Goal: Go to known website: Go to known website

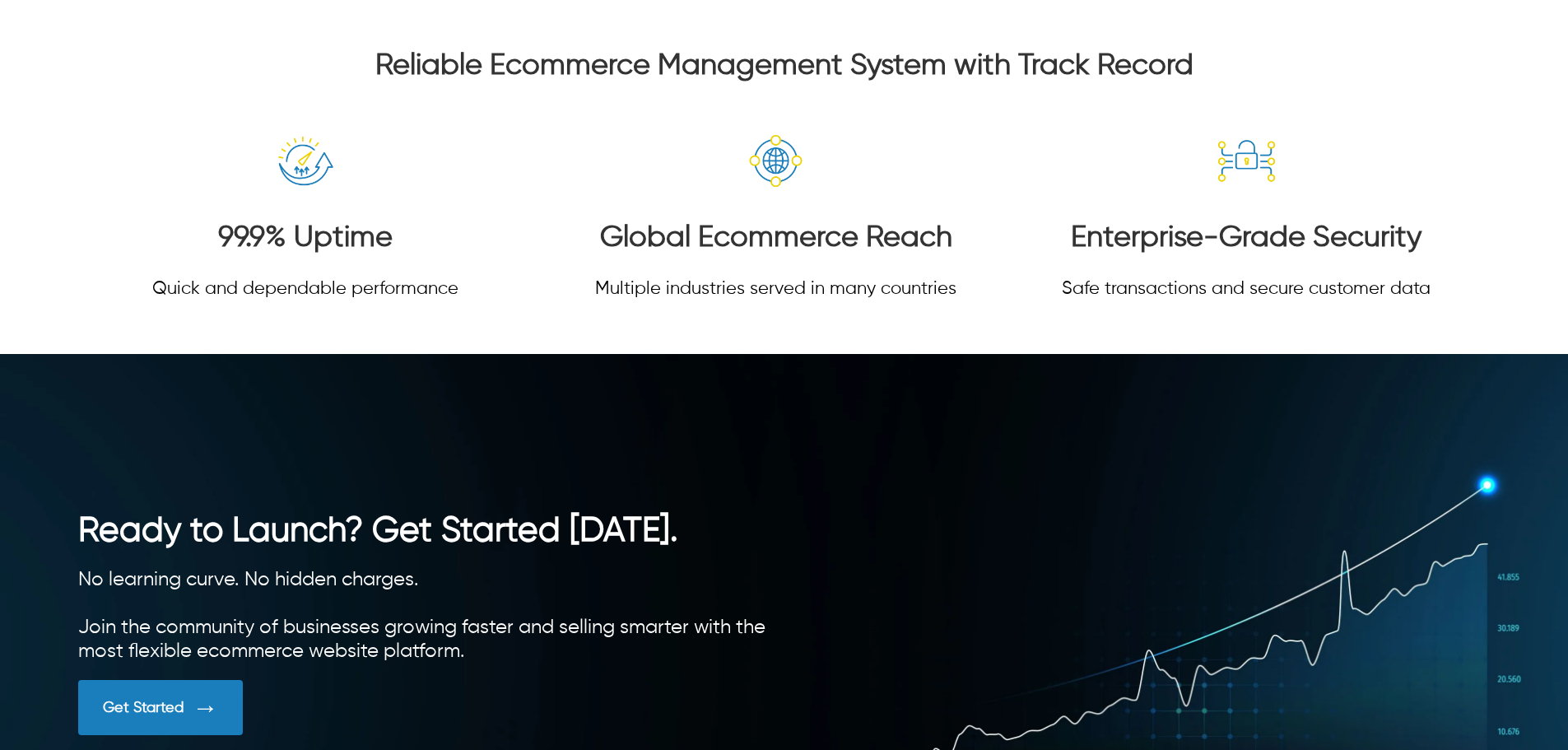
scroll to position [3499, 0]
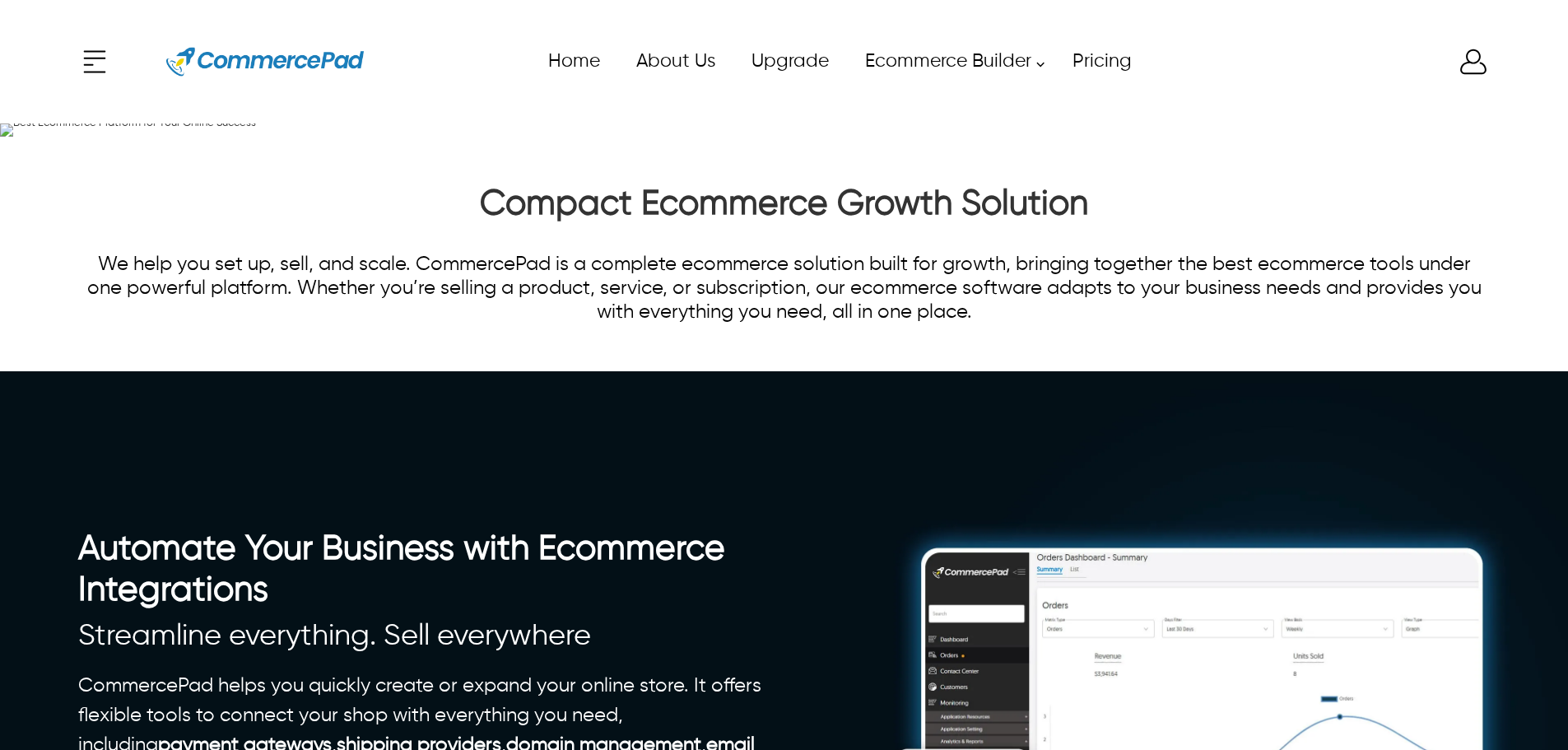
scroll to position [4652, 0]
